Goal: Task Accomplishment & Management: Use online tool/utility

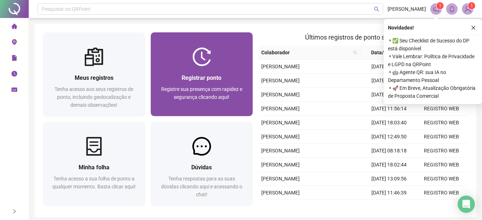
click at [170, 70] on div "Registrar ponto Registre sua presença com rapidez e segurança clicando aqui!" at bounding box center [202, 91] width 102 height 50
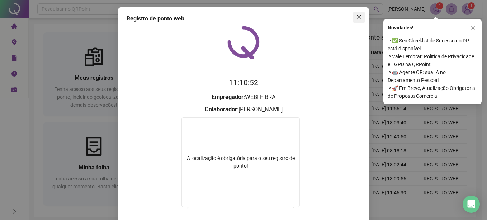
click at [356, 15] on icon "close" at bounding box center [359, 17] width 6 height 6
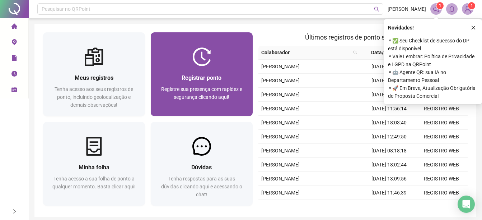
click at [222, 72] on div "Registrar ponto Registre sua presença com rapidez e segurança clicando aqui!" at bounding box center [202, 91] width 102 height 50
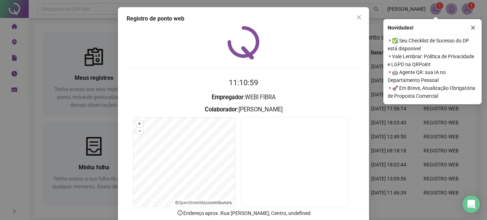
scroll to position [45, 0]
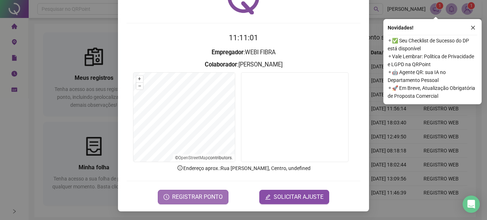
click at [185, 193] on span "REGISTRAR PONTO" at bounding box center [197, 196] width 51 height 9
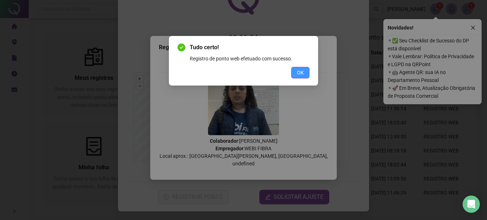
click at [300, 71] on span "OK" at bounding box center [300, 73] width 7 height 8
